Goal: Find contact information: Find contact information

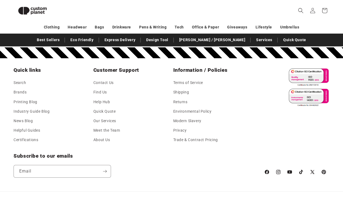
scroll to position [624, 0]
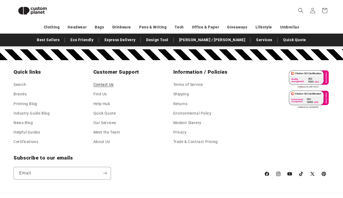
click at [102, 89] on link "Contact Us" at bounding box center [103, 85] width 20 height 8
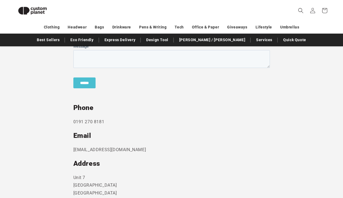
scroll to position [251, 0]
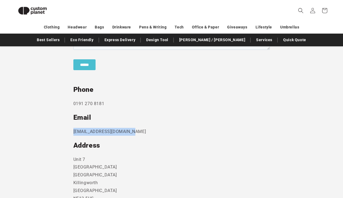
drag, startPoint x: 128, startPoint y: 131, endPoint x: 70, endPoint y: 131, distance: 58.1
click at [70, 131] on section "Send us a message and someone will get back to you within 24 hours. Phone [PHON…" at bounding box center [171, 87] width 343 height 300
copy p "[EMAIL_ADDRESS][DOMAIN_NAME]"
